Goal: Contribute content

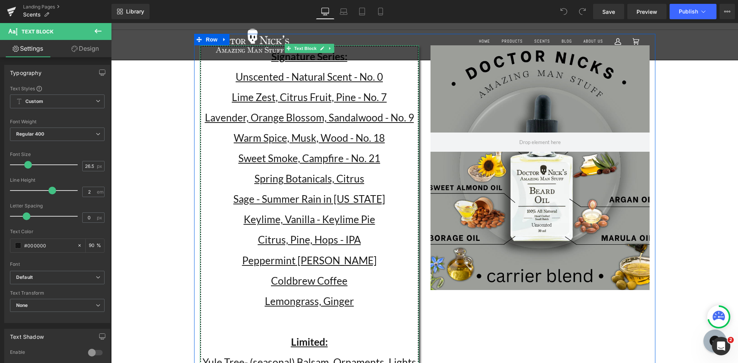
drag, startPoint x: 391, startPoint y: 137, endPoint x: 223, endPoint y: 140, distance: 168.4
click at [223, 140] on p "Warm Spice, Musk, Wood - No. 18" at bounding box center [309, 138] width 217 height 20
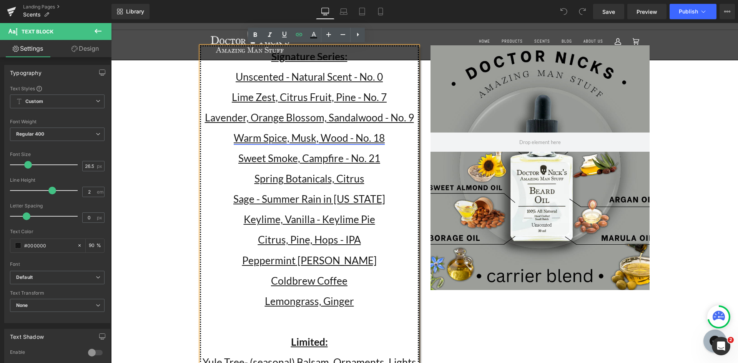
drag, startPoint x: 250, startPoint y: 140, endPoint x: 246, endPoint y: 140, distance: 4.6
click at [246, 140] on link "Warm Spice, Musk, Wood - No. 18" at bounding box center [309, 138] width 151 height 12
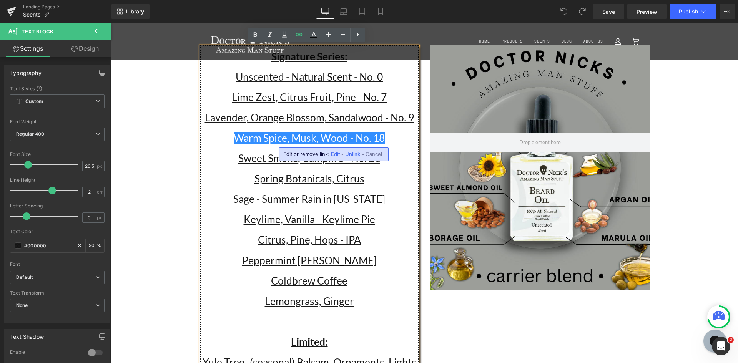
click at [221, 139] on p "Warm Spice, Musk, Wood - No. 18" at bounding box center [309, 138] width 217 height 20
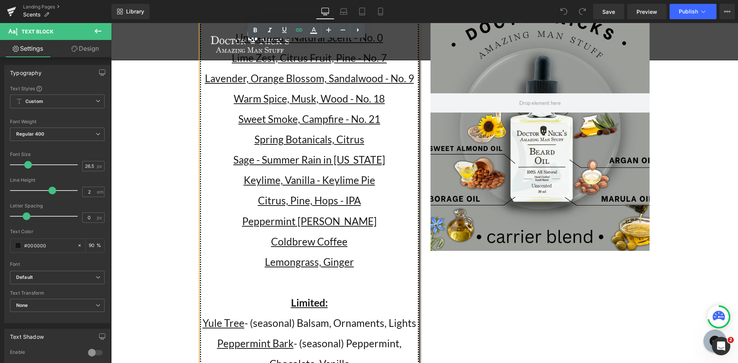
scroll to position [115, 0]
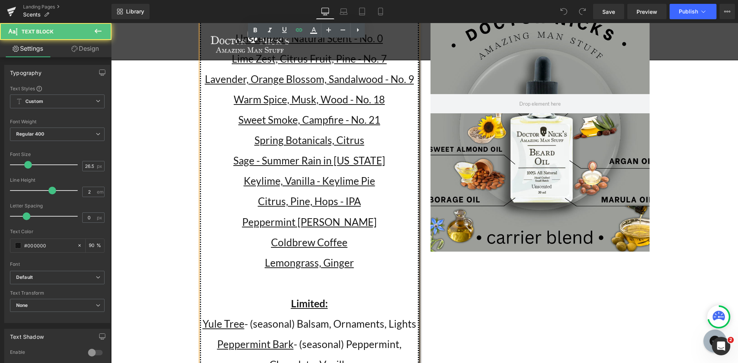
drag, startPoint x: 229, startPoint y: 98, endPoint x: 387, endPoint y: 99, distance: 158.4
click at [387, 99] on p "Warm Spice, Musk, Wood - No. 18" at bounding box center [309, 100] width 217 height 20
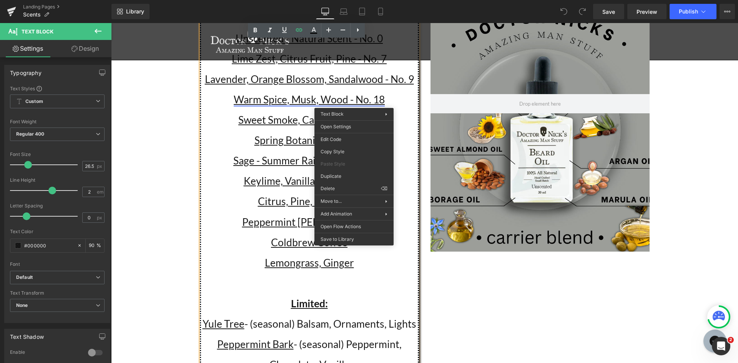
click at [354, 102] on link "Warm Spice, Musk, Wood - No. 18" at bounding box center [309, 99] width 151 height 12
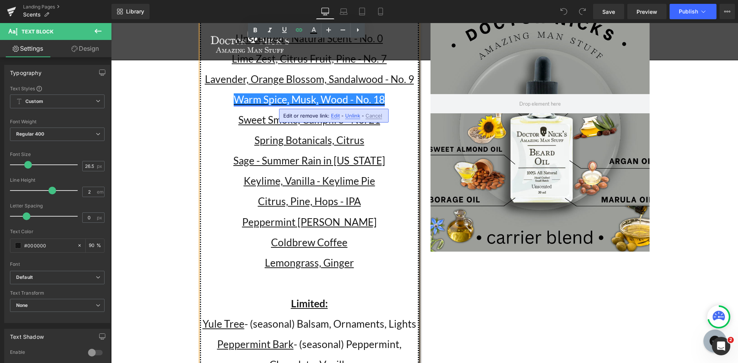
click at [354, 102] on link "Warm Spice, Musk, Wood - No. 18" at bounding box center [309, 99] width 151 height 12
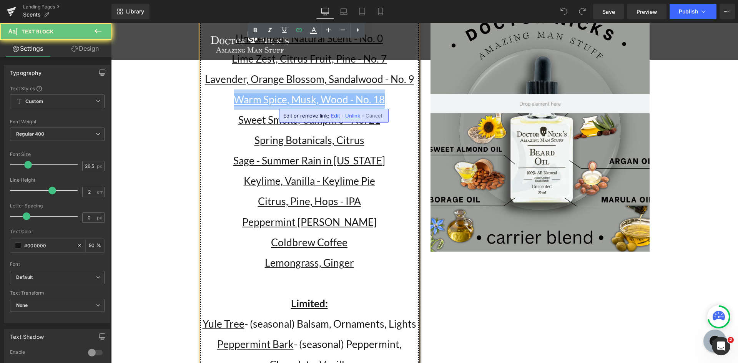
click at [354, 102] on link "Warm Spice, Musk, Wood - No. 18" at bounding box center [309, 99] width 151 height 12
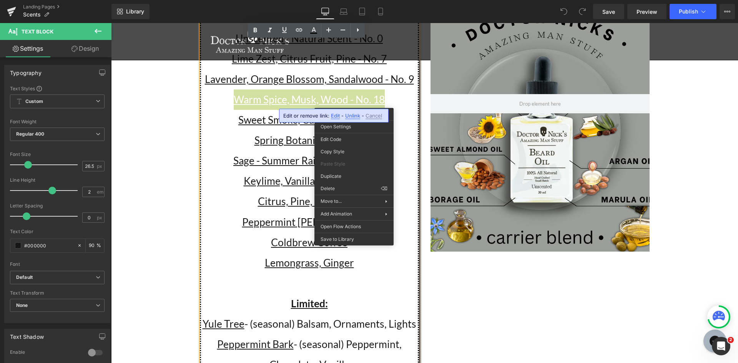
click at [371, 116] on span "Cancel" at bounding box center [374, 116] width 17 height 7
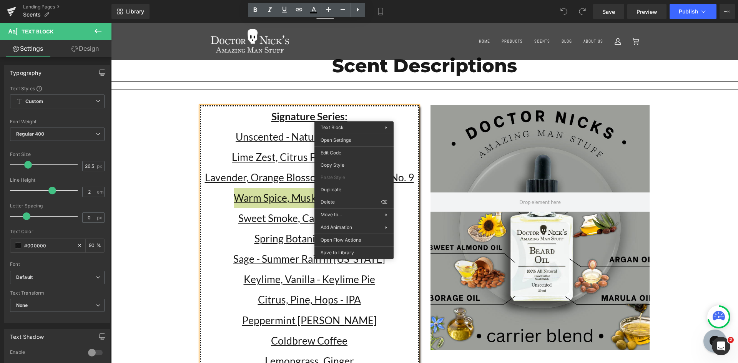
scroll to position [0, 0]
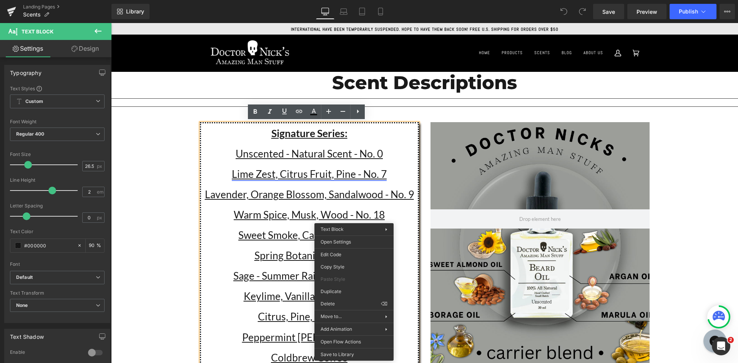
click at [376, 179] on link "Lime Zest, Citrus Fruit, Pine - No. 7" at bounding box center [309, 174] width 155 height 12
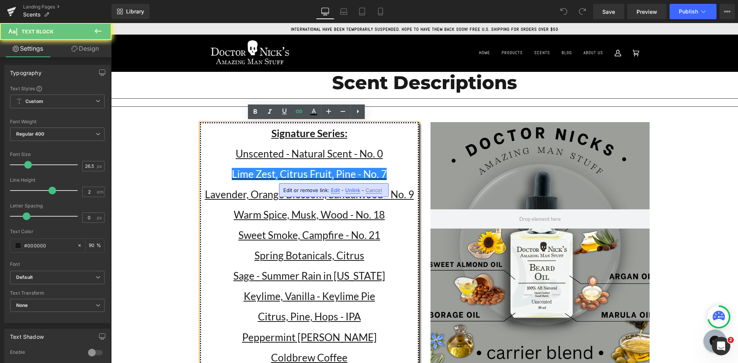
click at [395, 173] on p "Lime Zest, Citrus Fruit, Pine - No. 7" at bounding box center [309, 174] width 217 height 20
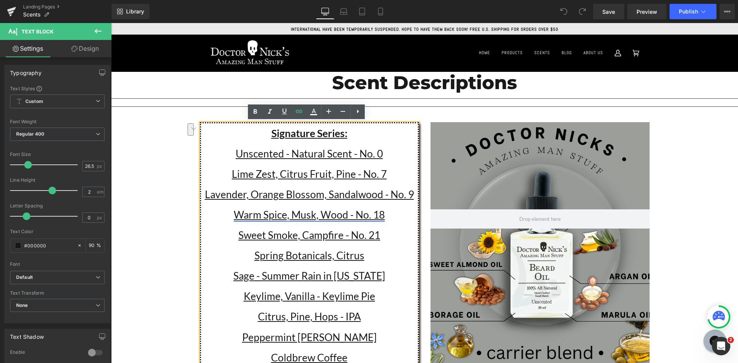
drag, startPoint x: 385, startPoint y: 219, endPoint x: 231, endPoint y: 216, distance: 153.1
click at [232, 219] on p "Warm Spice, Musk, Wood - No. 18" at bounding box center [309, 215] width 217 height 20
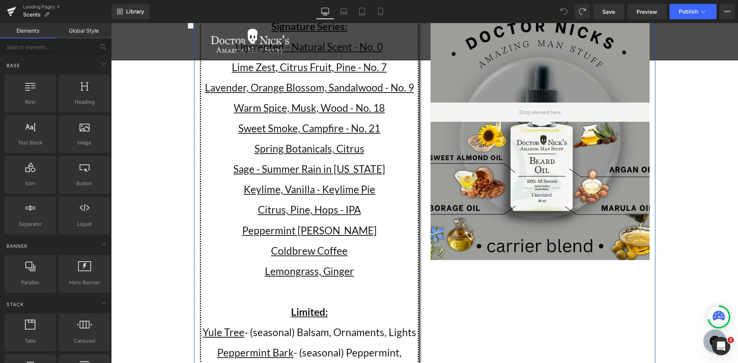
scroll to position [20, 0]
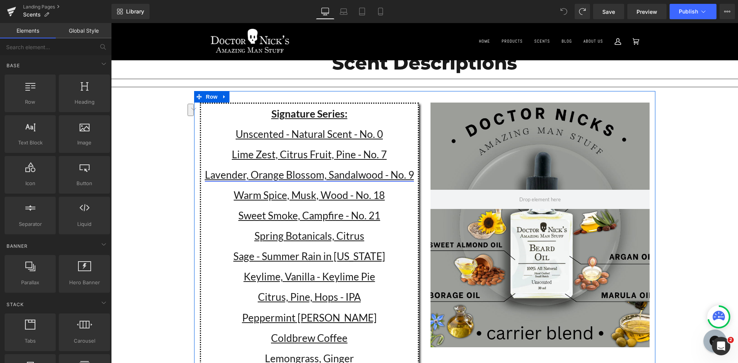
click at [353, 169] on link "Lavender, Orange Blossom, Sandalwood - No. 9" at bounding box center [309, 175] width 209 height 12
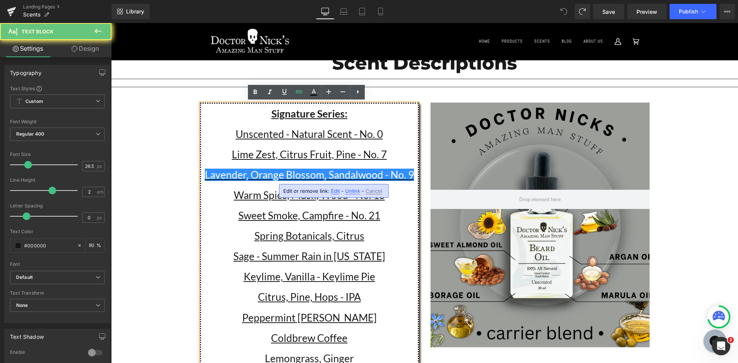
click at [300, 165] on p "Lavender, Orange Blossom, Sandalwood - No. 9" at bounding box center [309, 175] width 217 height 20
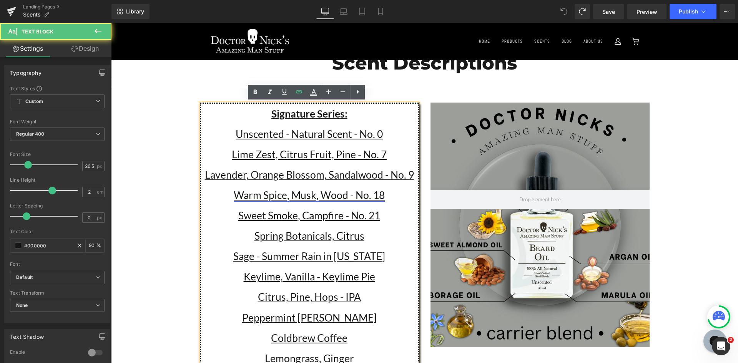
click at [317, 195] on link "Warm Spice, Musk, Wood - No. 18" at bounding box center [309, 195] width 151 height 12
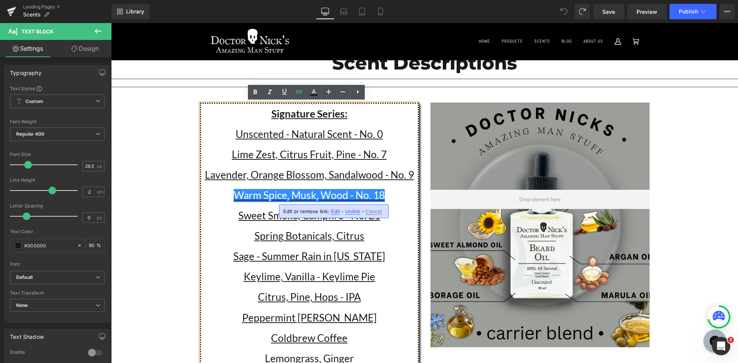
click at [317, 195] on link "Warm Spice, Musk, Wood - No. 18" at bounding box center [309, 195] width 151 height 12
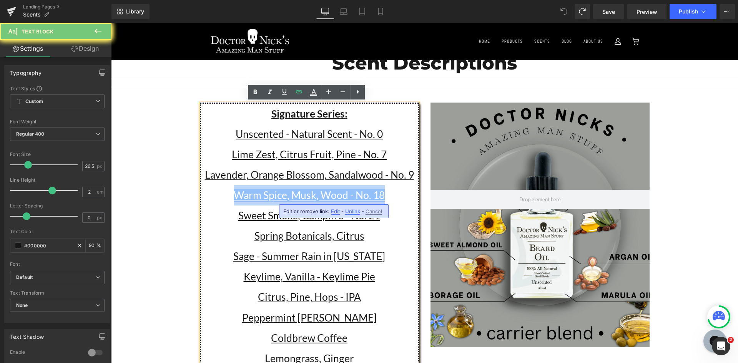
click at [317, 195] on link "Warm Spice, Musk, Wood - No. 18" at bounding box center [309, 195] width 151 height 12
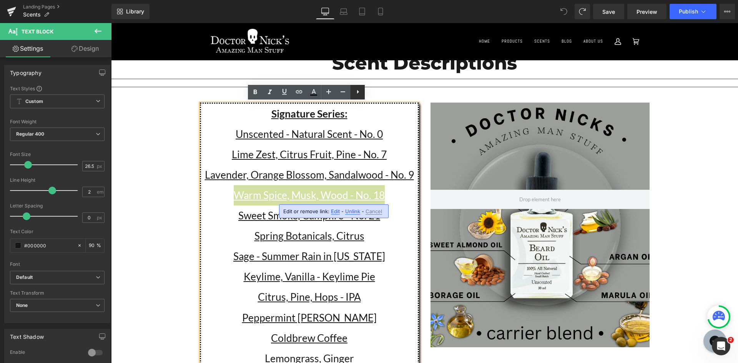
click at [0, 0] on icon at bounding box center [0, 0] width 0 height 0
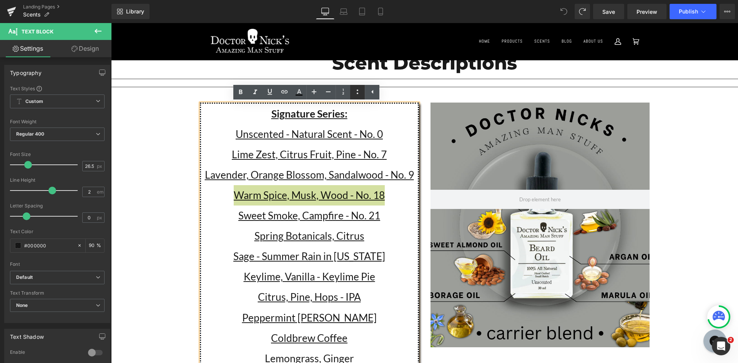
click at [362, 91] on icon at bounding box center [357, 91] width 9 height 9
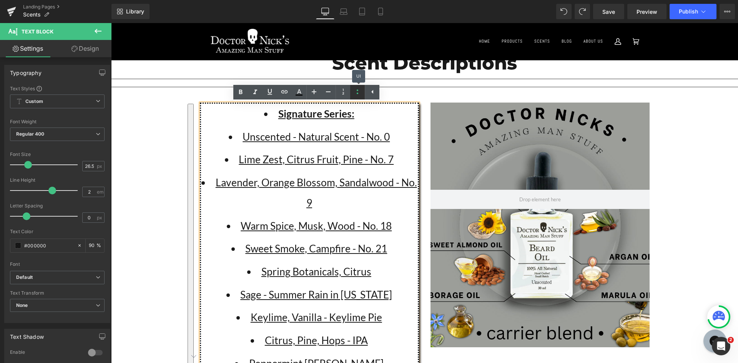
click at [362, 91] on icon at bounding box center [357, 91] width 9 height 9
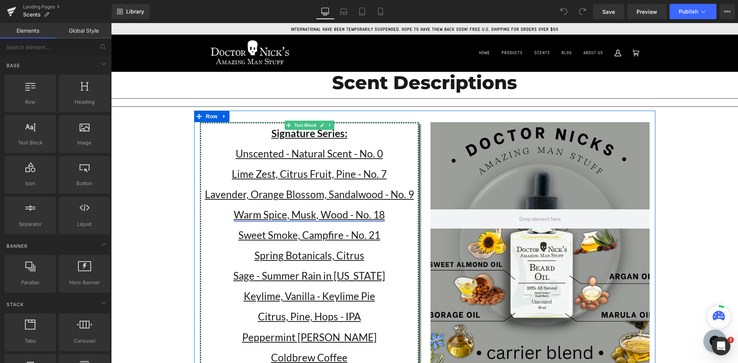
click at [293, 211] on link "Warm Spice, Musk, Wood - No. 18" at bounding box center [309, 215] width 151 height 12
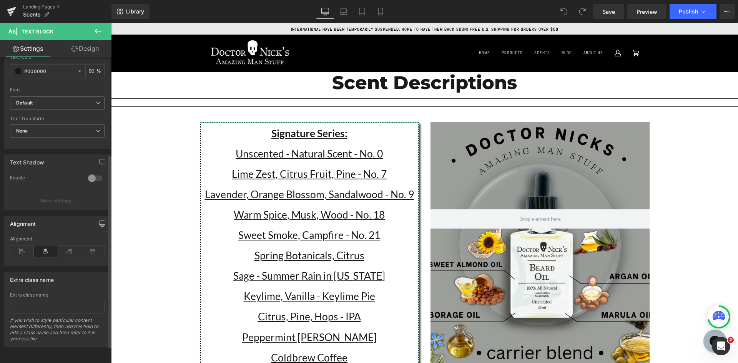
scroll to position [180, 0]
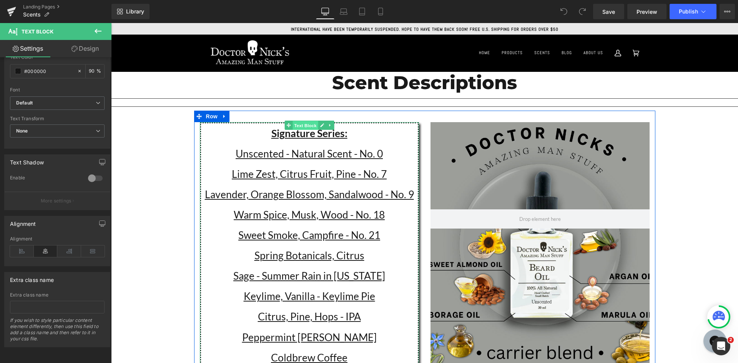
click at [301, 123] on span "Text Block" at bounding box center [305, 125] width 25 height 9
click at [321, 124] on icon at bounding box center [322, 125] width 4 height 4
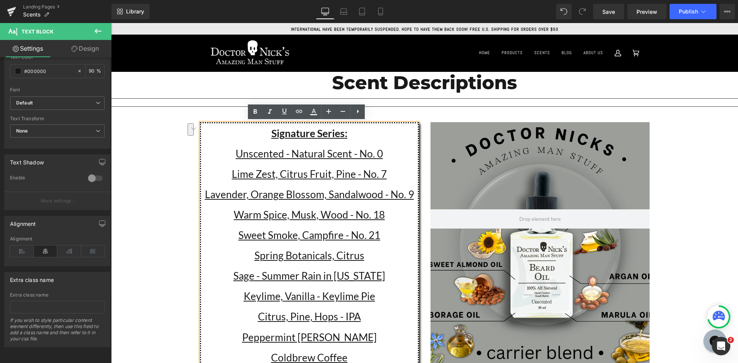
drag, startPoint x: 381, startPoint y: 237, endPoint x: 232, endPoint y: 241, distance: 148.9
click at [232, 241] on p "Sweet Smoke, Campfire - No. 21" at bounding box center [309, 235] width 217 height 20
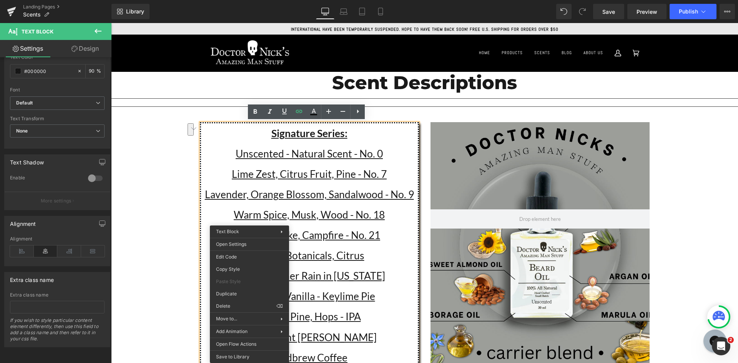
click at [399, 235] on p "Sweet Smoke, Campfire - No. 21" at bounding box center [309, 235] width 217 height 20
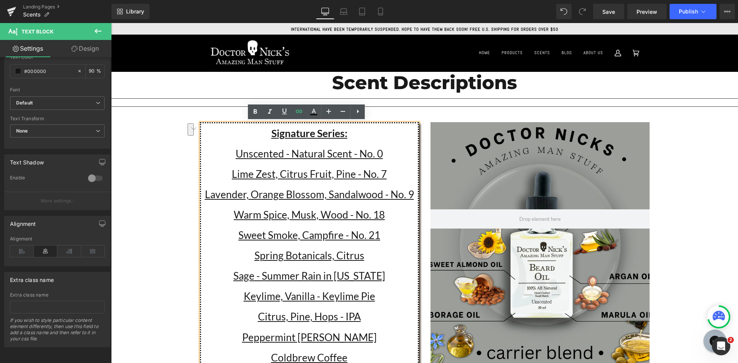
drag, startPoint x: 388, startPoint y: 236, endPoint x: 181, endPoint y: 236, distance: 206.9
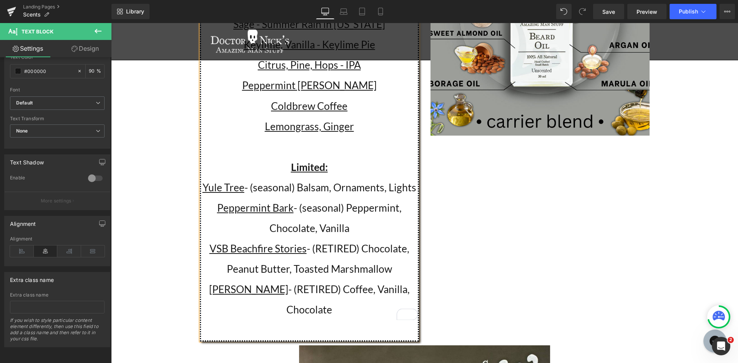
scroll to position [269, 0]
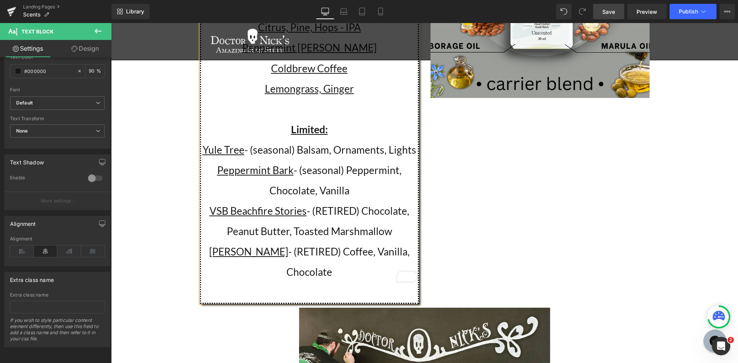
click at [608, 13] on span "Save" at bounding box center [609, 12] width 13 height 8
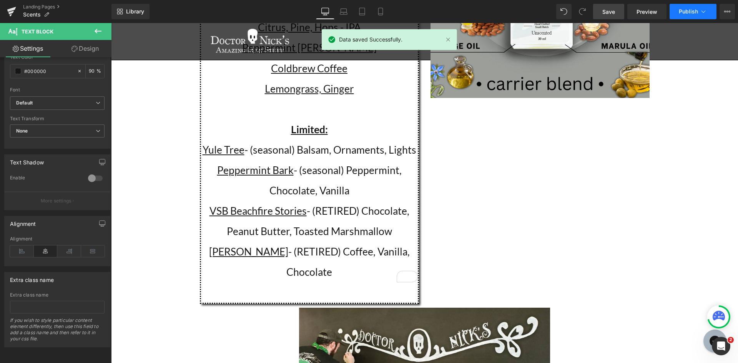
click at [683, 8] on span "Publish" at bounding box center [688, 11] width 19 height 6
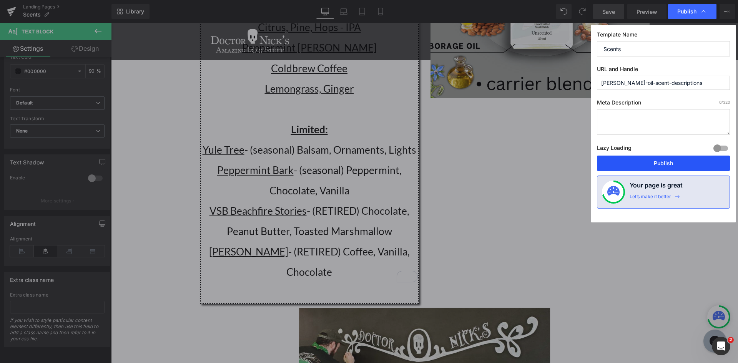
click at [640, 168] on button "Publish" at bounding box center [663, 163] width 133 height 15
